Goal: Find specific page/section: Find specific page/section

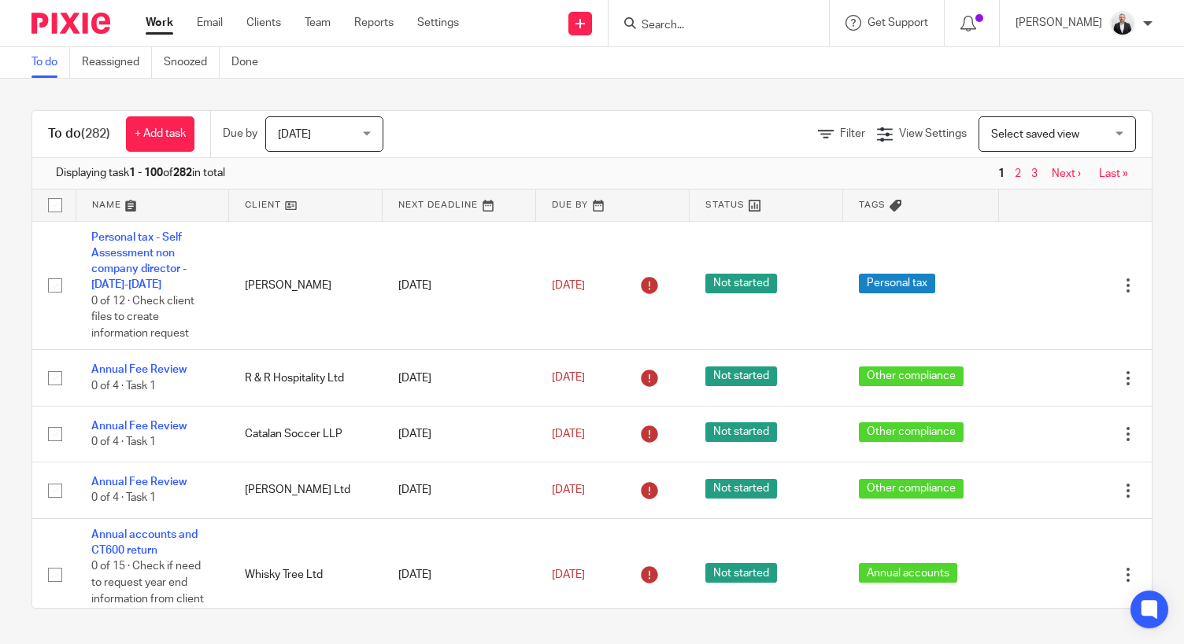
click at [779, 23] on input "Search" at bounding box center [711, 26] width 142 height 14
type input "monksbridge"
click at [763, 71] on link at bounding box center [734, 62] width 195 height 24
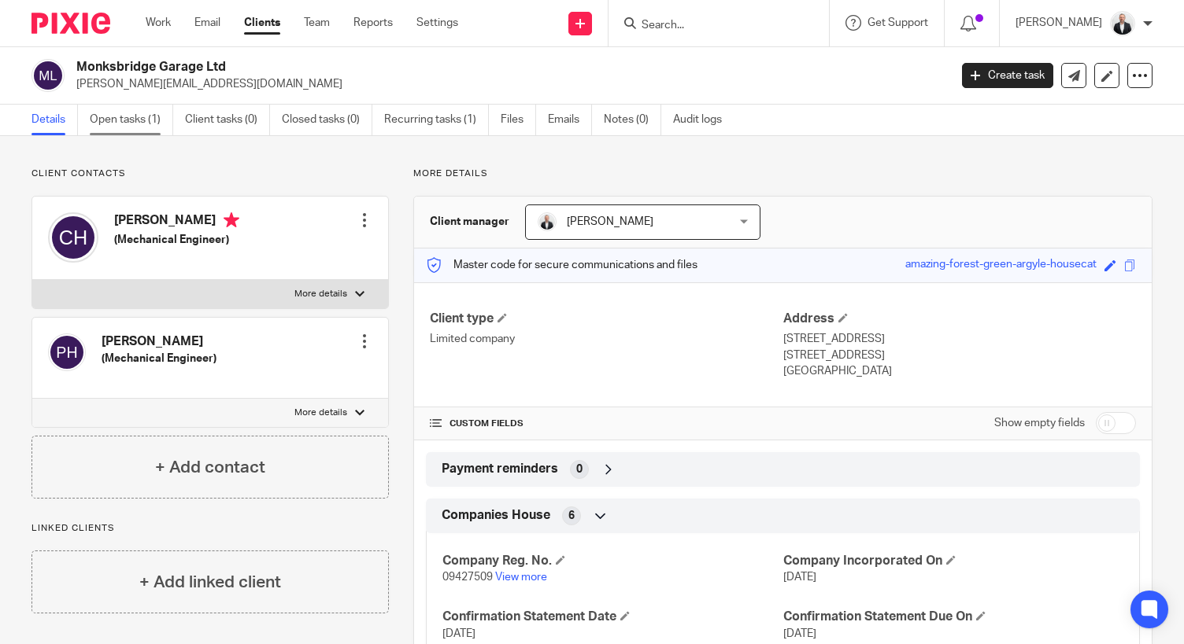
click at [138, 119] on link "Open tasks (1)" at bounding box center [131, 120] width 83 height 31
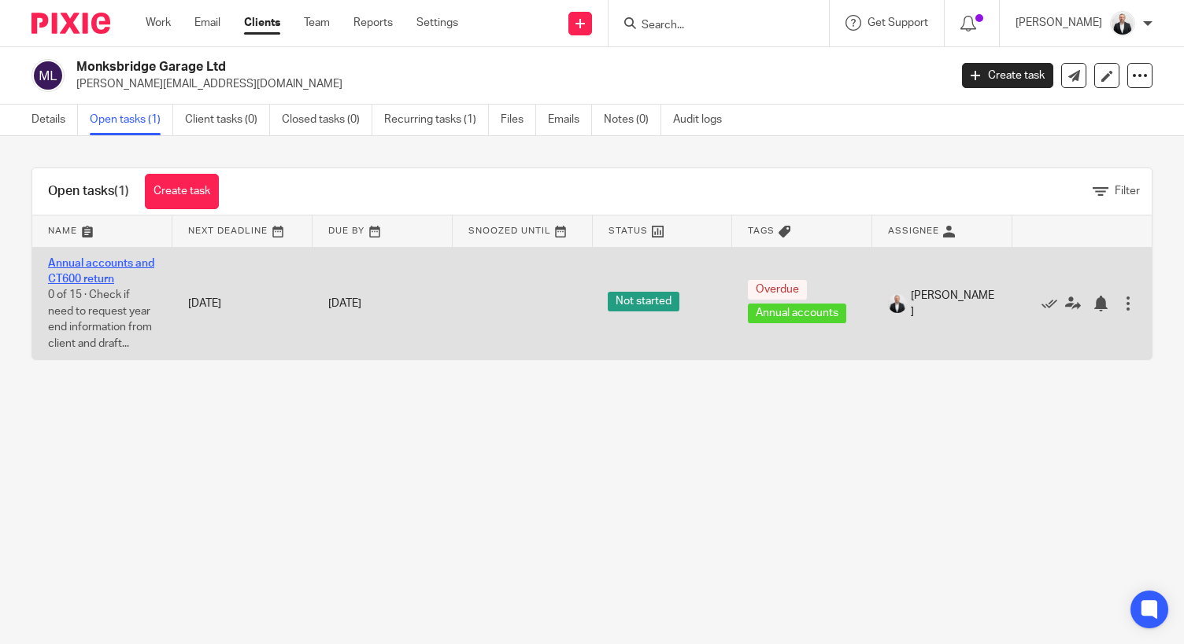
click at [120, 260] on link "Annual accounts and CT600 return" at bounding box center [101, 271] width 106 height 27
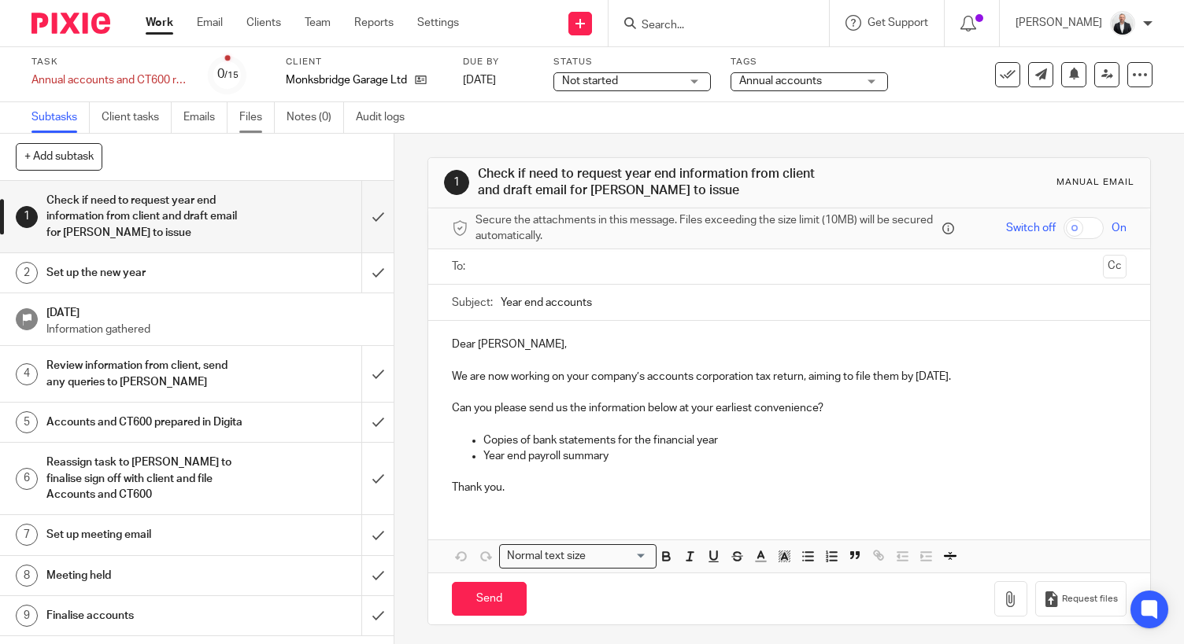
click at [244, 120] on link "Files" at bounding box center [256, 117] width 35 height 31
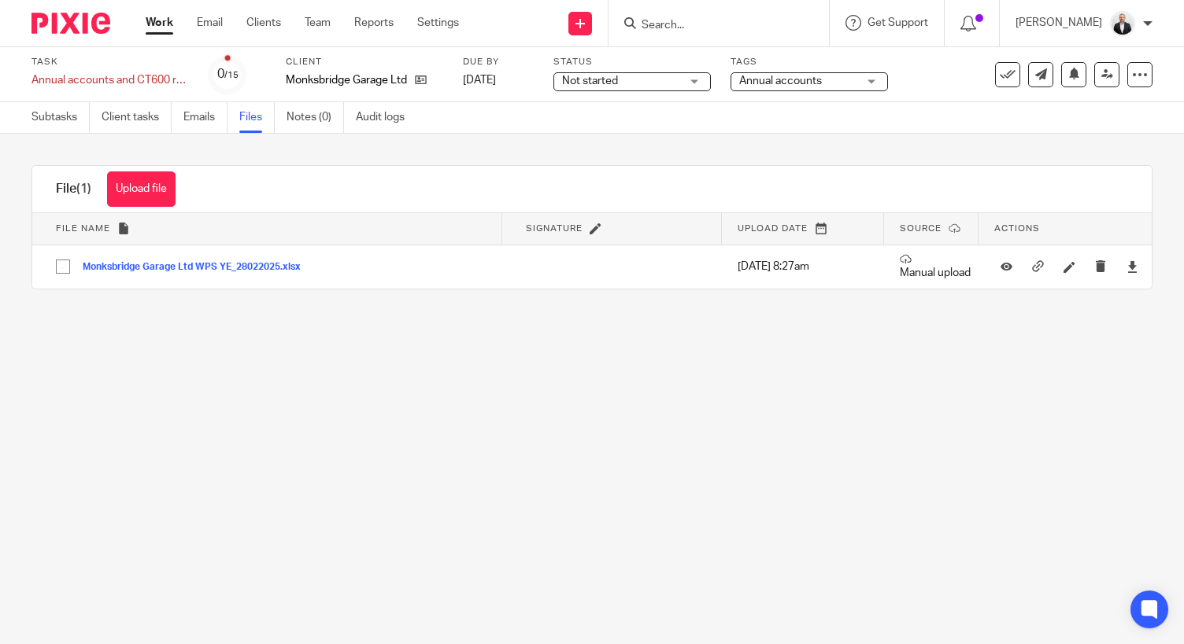
click at [1133, 458] on main "Task Annual accounts and CT600 return Save Annual accounts and CT600 return 0 /…" at bounding box center [592, 322] width 1184 height 644
click at [335, 79] on p "Monksbridge Garage Ltd" at bounding box center [346, 80] width 121 height 16
click at [430, 75] on div "Monksbridge Garage Ltd" at bounding box center [364, 80] width 157 height 16
click at [419, 77] on icon at bounding box center [421, 80] width 12 height 12
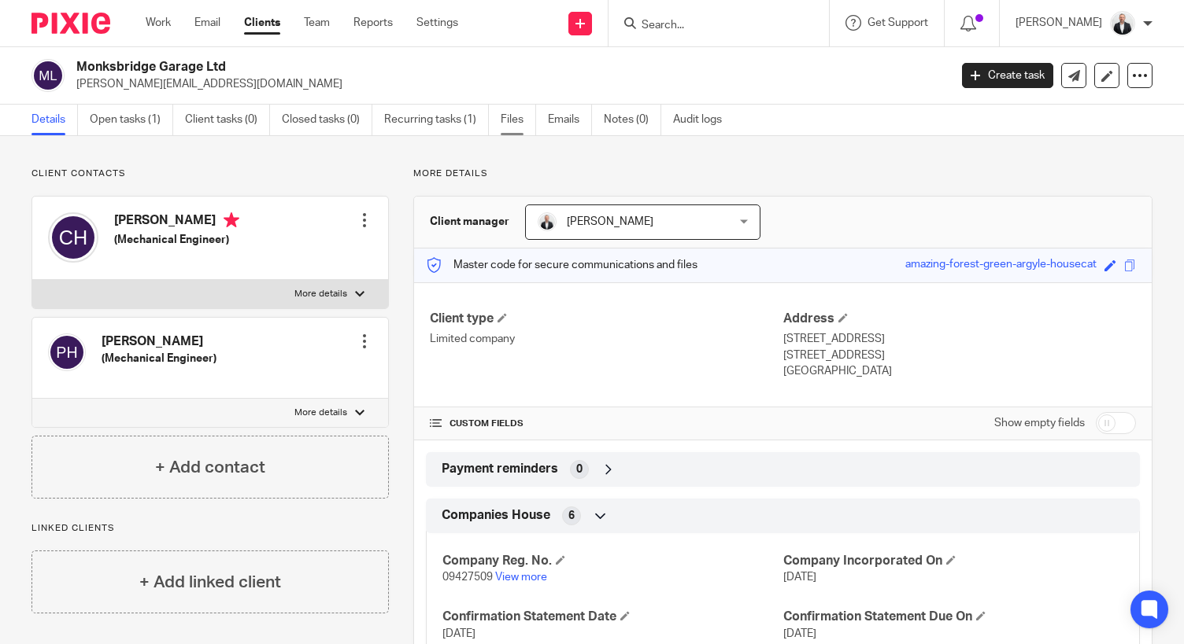
click at [521, 124] on link "Files" at bounding box center [517, 120] width 35 height 31
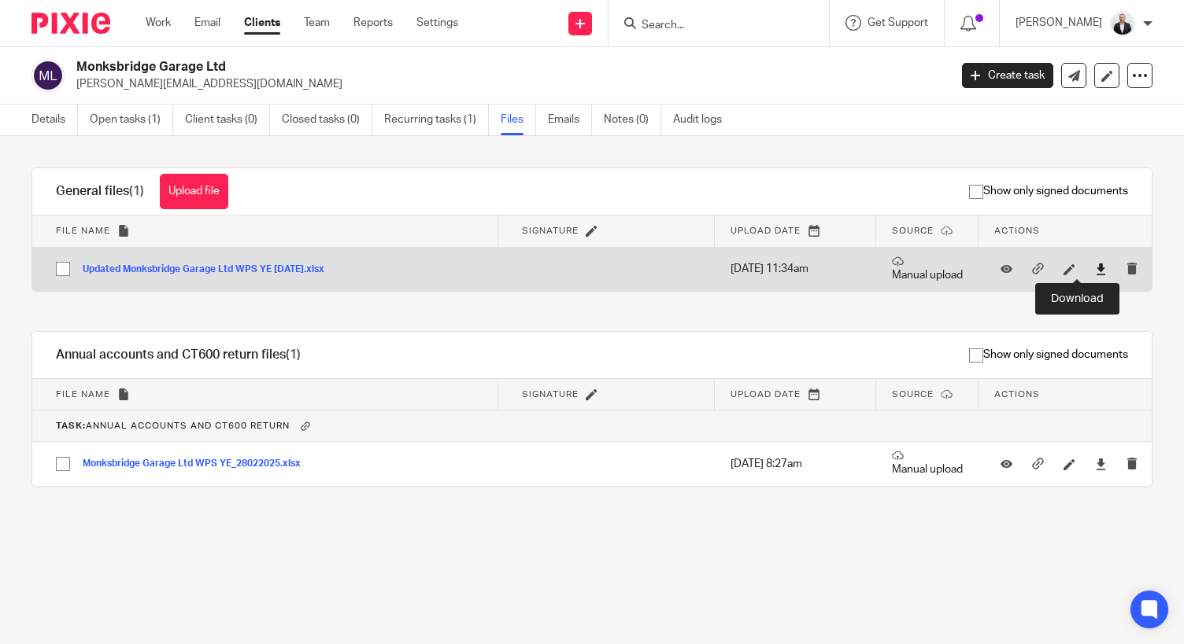
click at [1095, 270] on icon at bounding box center [1101, 270] width 12 height 12
